Goal: Navigation & Orientation: Find specific page/section

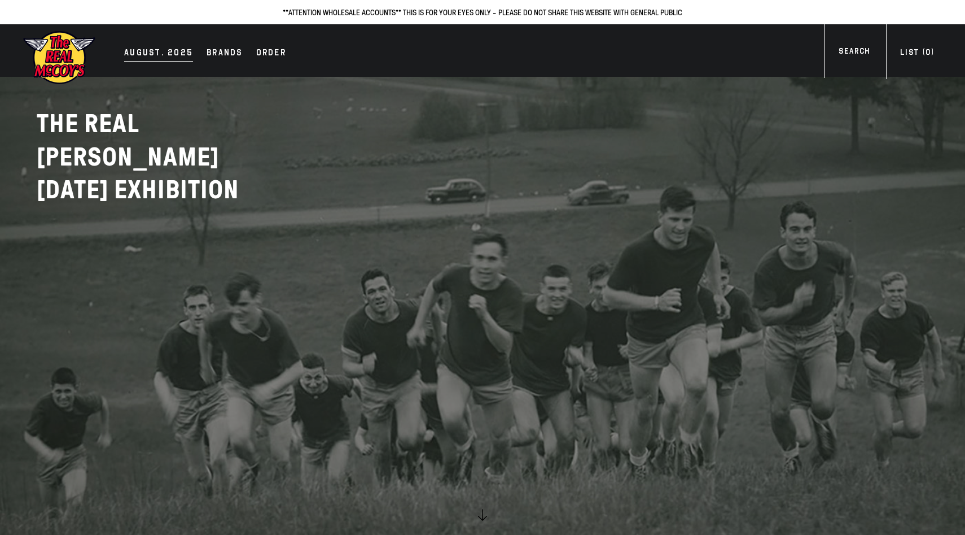
click at [191, 54] on link "AUGUST. 2025" at bounding box center [159, 54] width 80 height 16
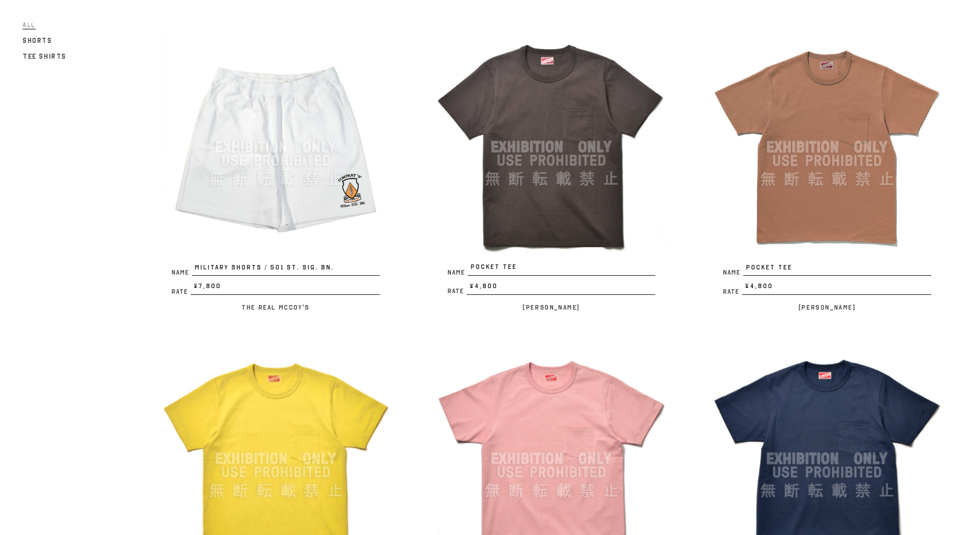
scroll to position [2011, 0]
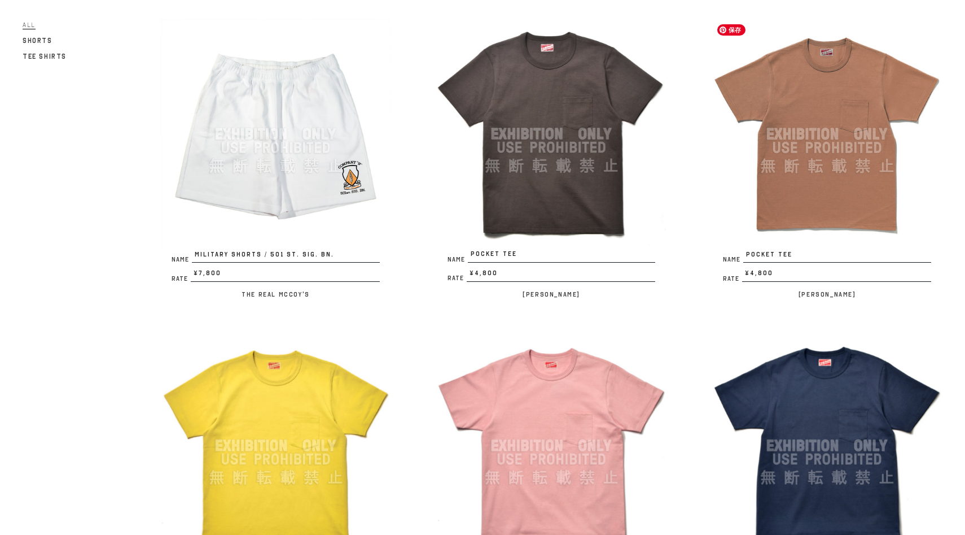
click at [930, 178] on img at bounding box center [827, 134] width 231 height 231
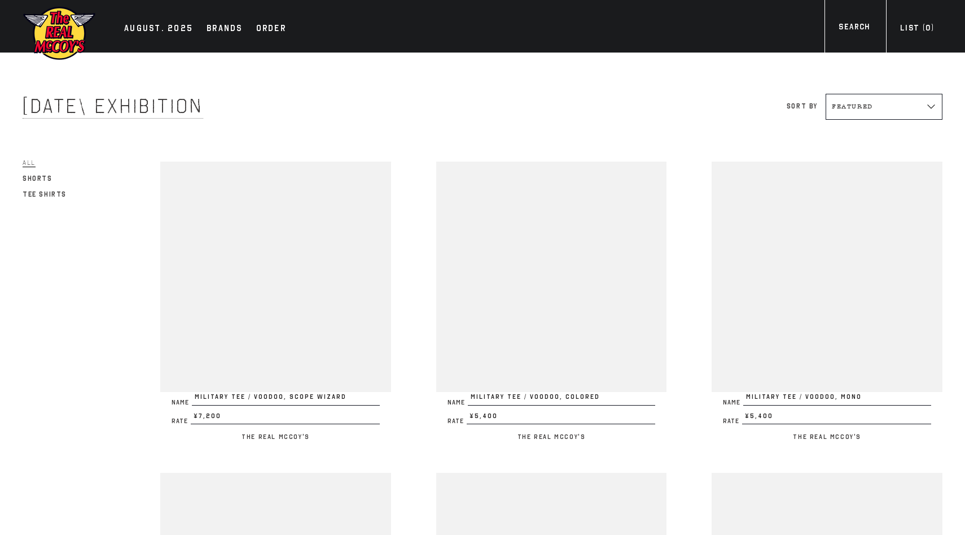
scroll to position [2011, 0]
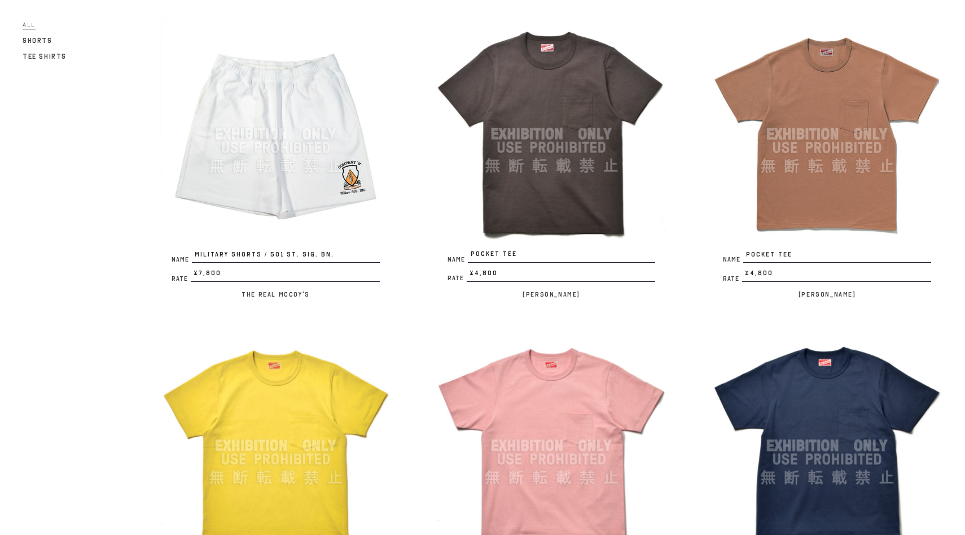
click at [546, 215] on img at bounding box center [551, 134] width 231 height 230
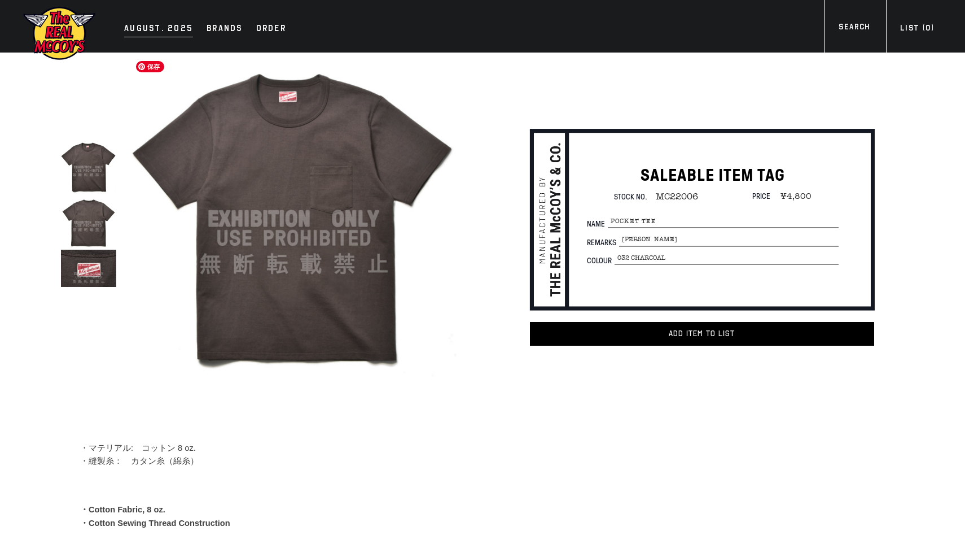
click at [173, 26] on div "AUGUST. 2025" at bounding box center [158, 29] width 69 height 16
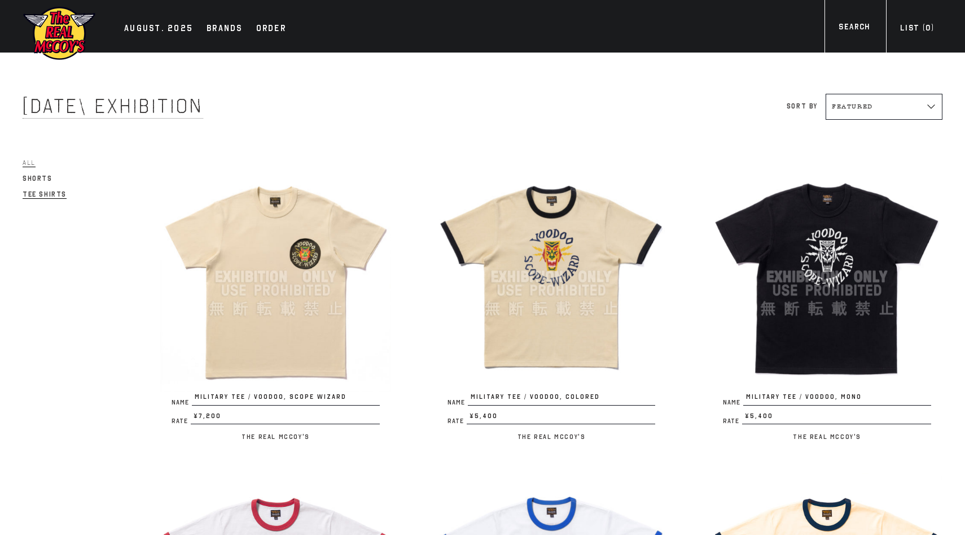
click at [52, 194] on span "Tee Shirts" at bounding box center [45, 194] width 44 height 8
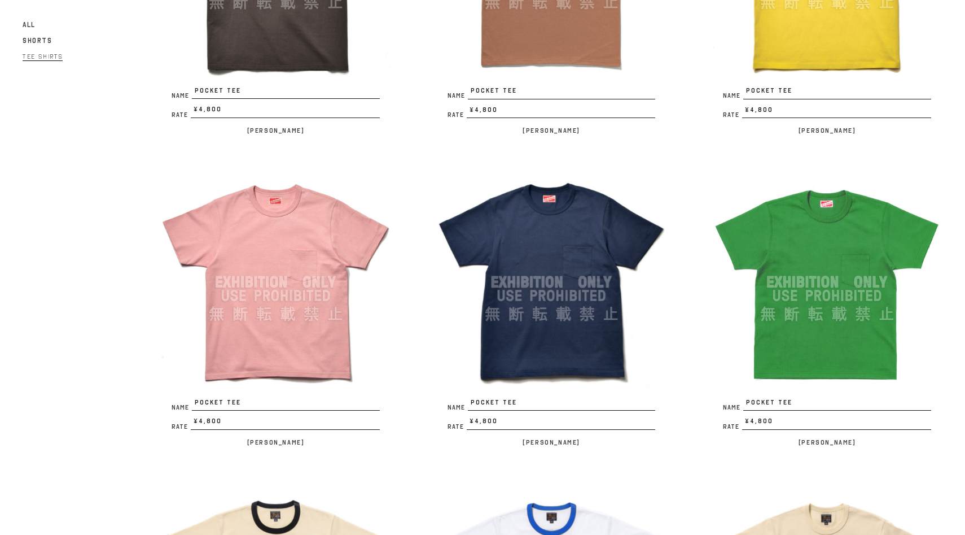
scroll to position [1858, 0]
